Goal: Transaction & Acquisition: Download file/media

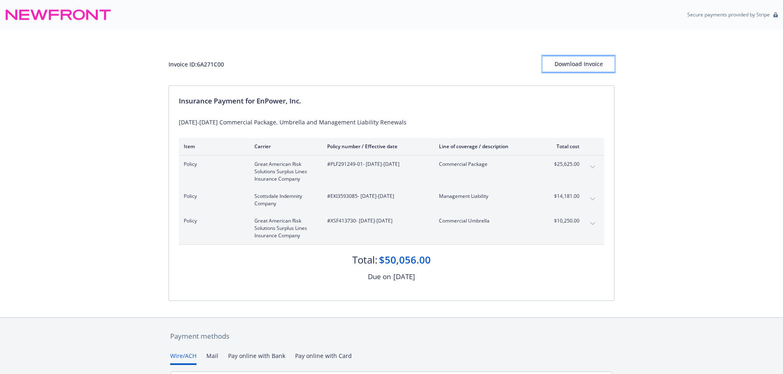
click at [593, 69] on div "Download Invoice" at bounding box center [579, 64] width 72 height 16
